Goal: Information Seeking & Learning: Learn about a topic

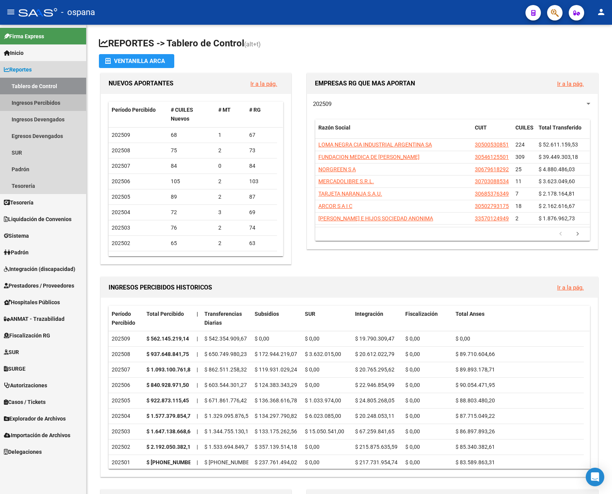
click at [29, 100] on link "Ingresos Percibidos" at bounding box center [43, 102] width 86 height 17
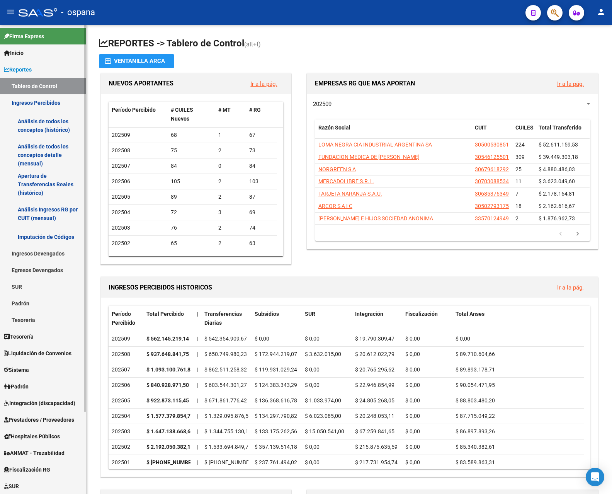
click at [42, 148] on link "Análisis de todos los conceptos detalle (mensual)" at bounding box center [43, 154] width 86 height 29
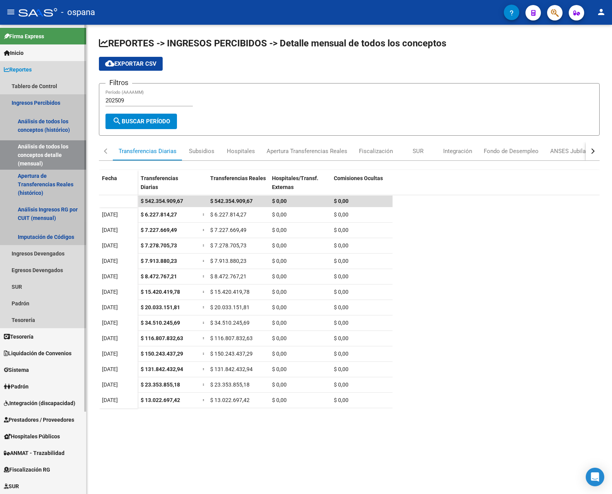
click at [41, 102] on link "Ingresos Percibidos" at bounding box center [43, 102] width 86 height 17
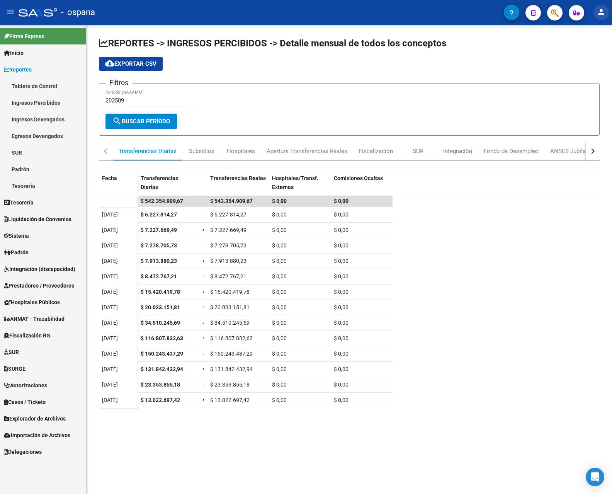
click at [601, 12] on mat-icon "person" at bounding box center [600, 11] width 9 height 9
click at [591, 49] on button "exit_to_app Salir" at bounding box center [585, 51] width 47 height 19
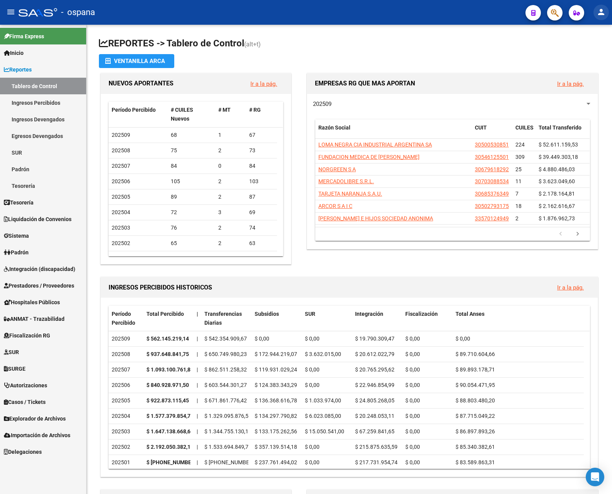
click at [602, 12] on mat-icon "person" at bounding box center [600, 11] width 9 height 9
click at [586, 51] on button "exit_to_app Salir" at bounding box center [585, 51] width 47 height 19
